Goal: Understand process/instructions: Learn about a topic

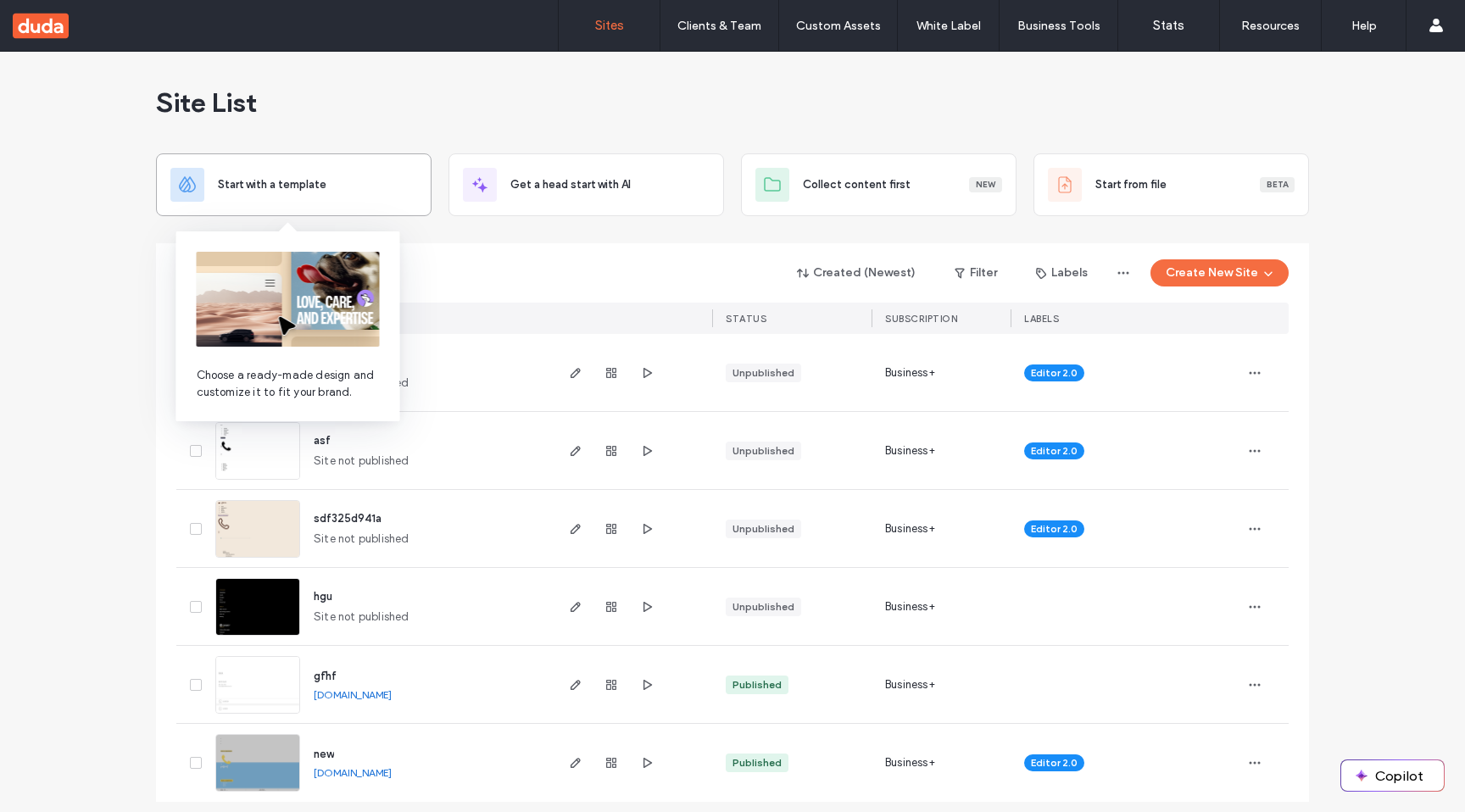
click at [253, 174] on div "Start with a template" at bounding box center [294, 185] width 247 height 34
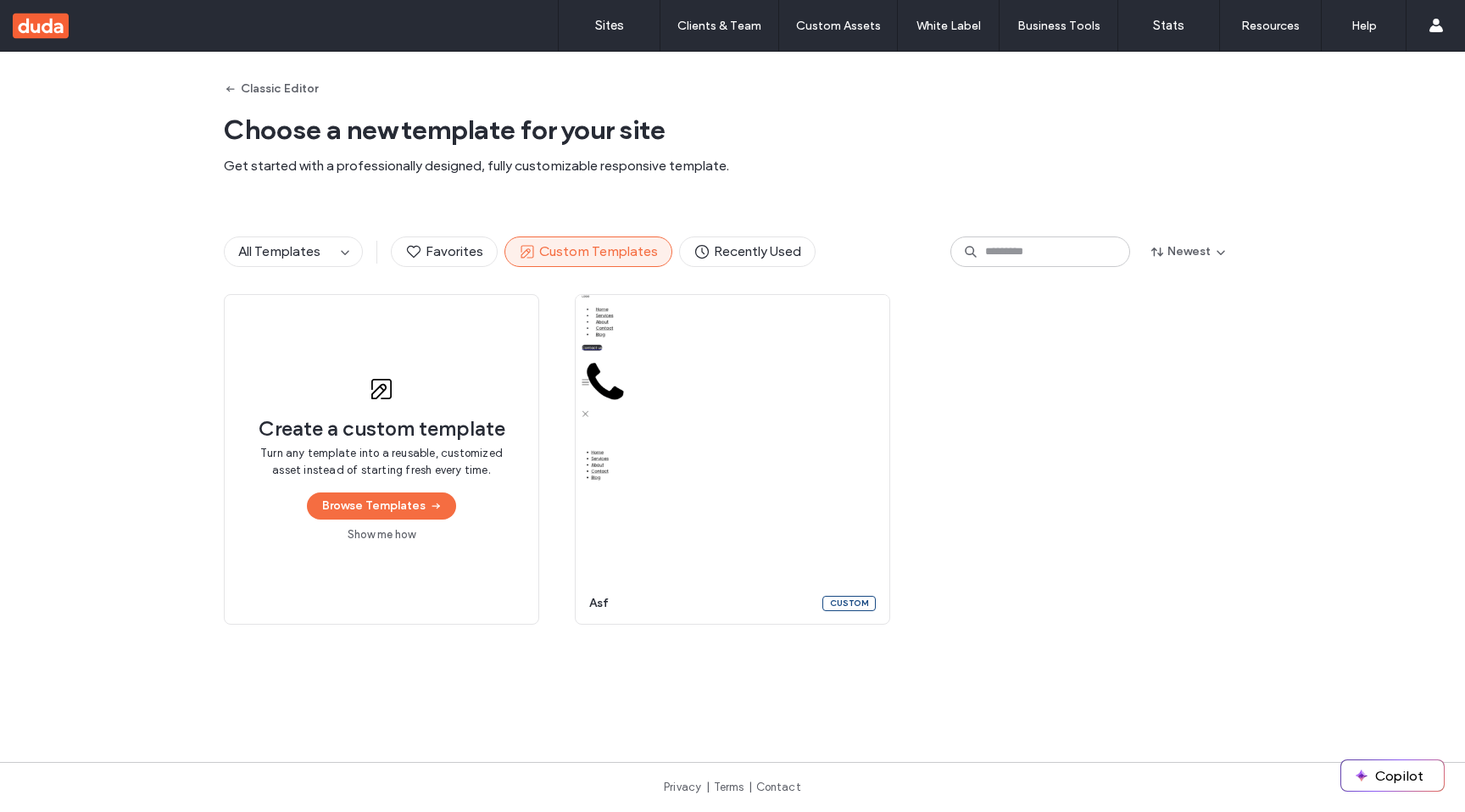
click at [460, 378] on div "Create a custom template Turn any template into a reusable, customized asset in…" at bounding box center [382, 459] width 316 height 330
drag, startPoint x: 395, startPoint y: 532, endPoint x: 444, endPoint y: 532, distance: 49.0
click at [444, 532] on div "Create a custom template Turn any template into a reusable, customized asset in…" at bounding box center [382, 459] width 316 height 330
click at [394, 534] on link "Show me how" at bounding box center [381, 535] width 68 height 17
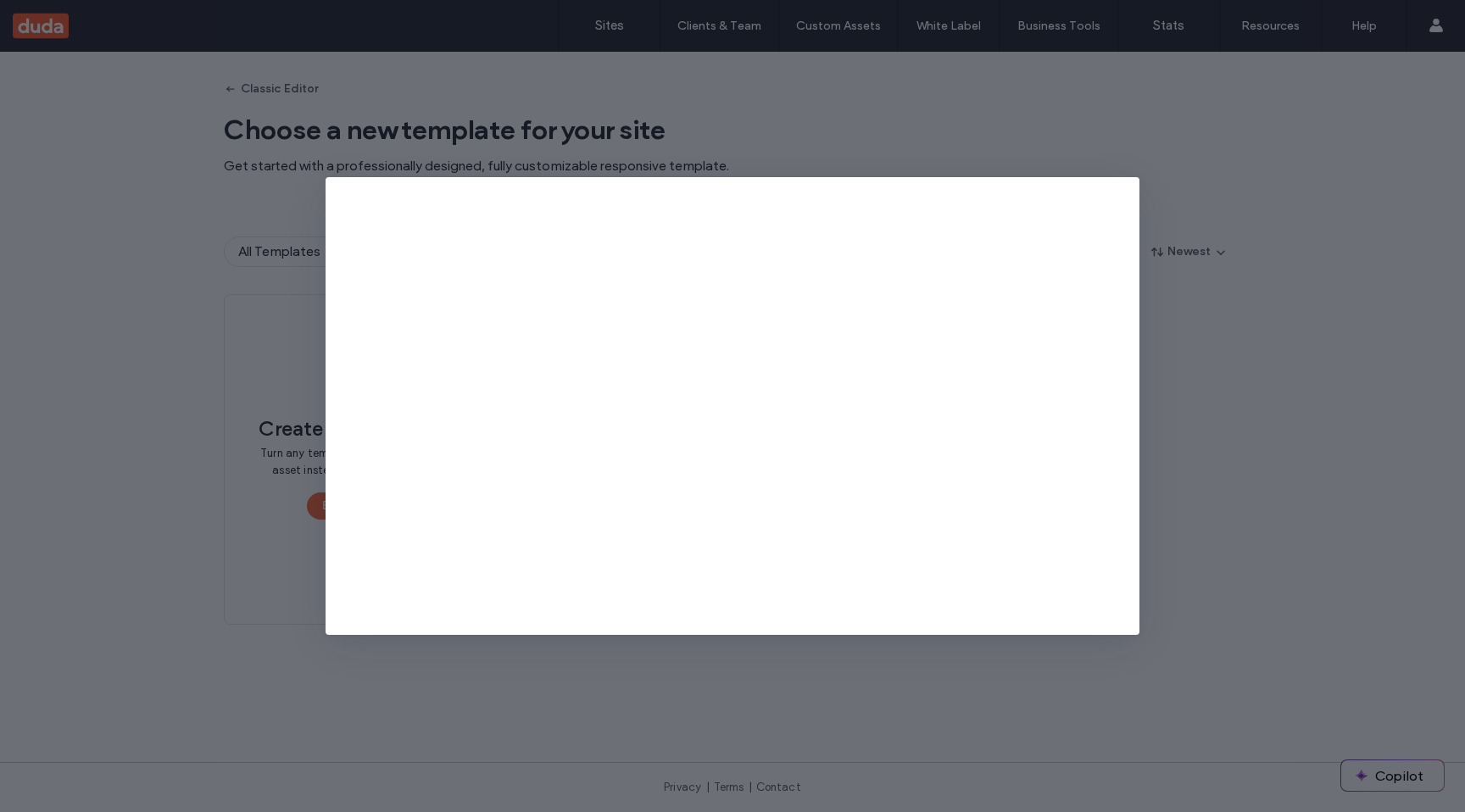
click at [1172, 282] on div at bounding box center [732, 406] width 1465 height 812
